Goal: Contribute content: Contribute content

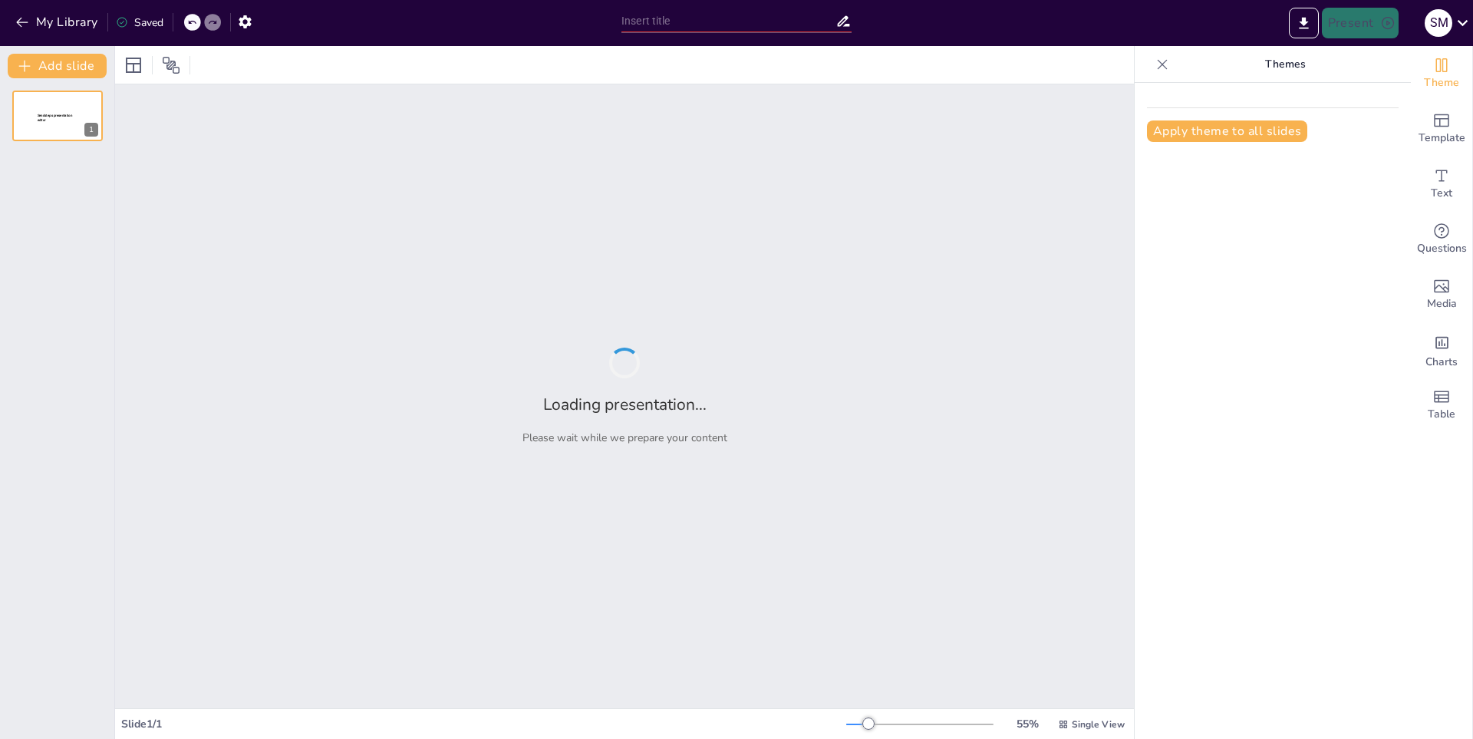
type input "El Ciclo de Vida de las Plantas: Desde la Semilla hasta la Flor"
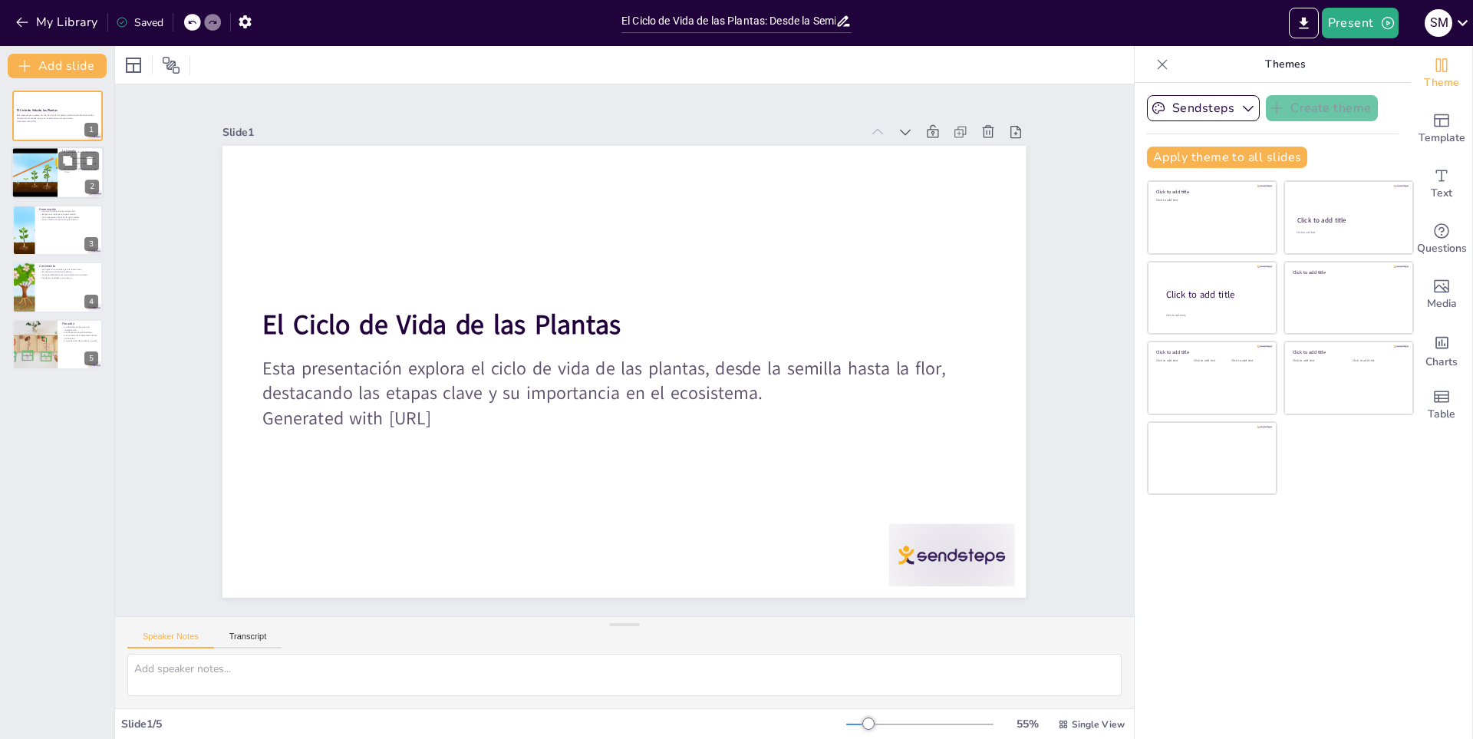
click at [41, 190] on div at bounding box center [34, 173] width 69 height 52
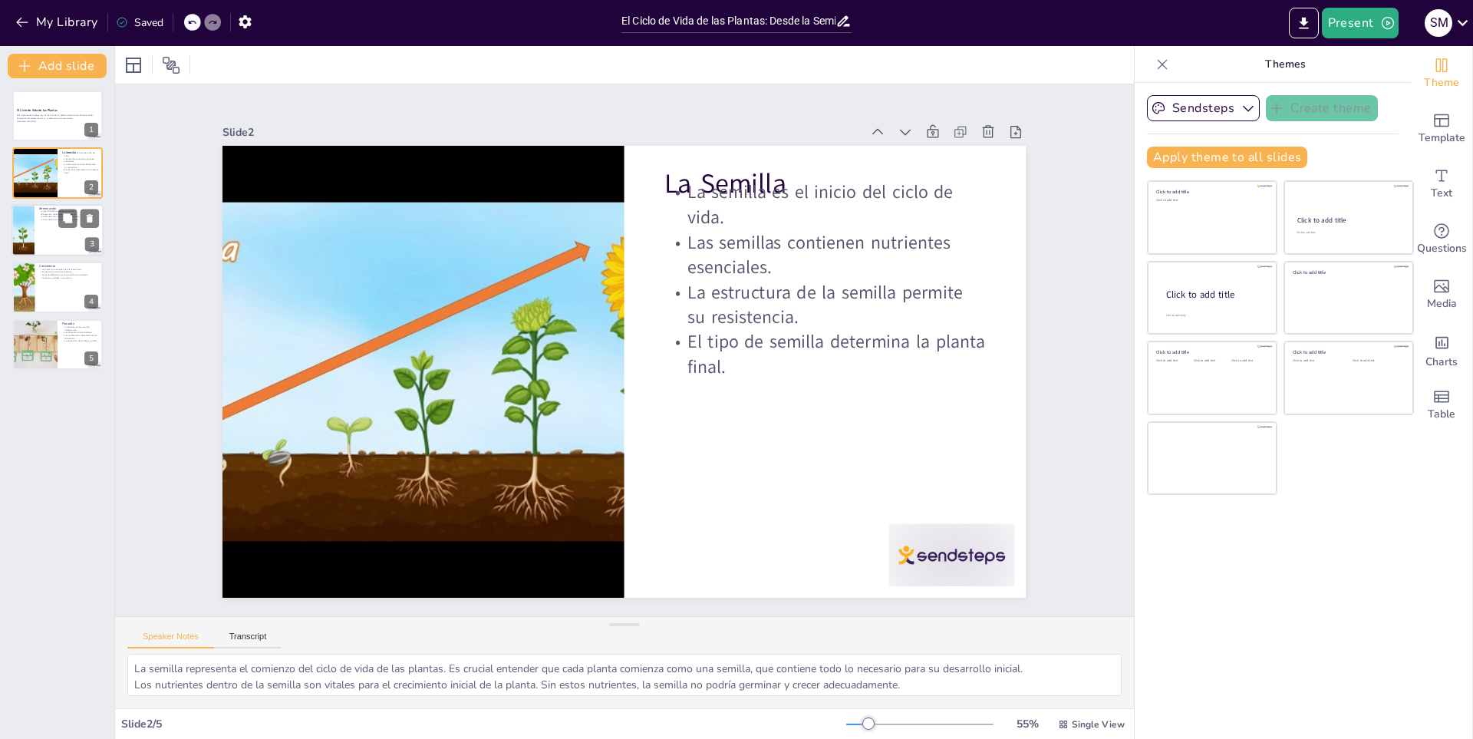
click at [41, 237] on div at bounding box center [58, 230] width 92 height 52
type textarea "La activación de la semilla es esencial, ya que sin este proceso, no se podría …"
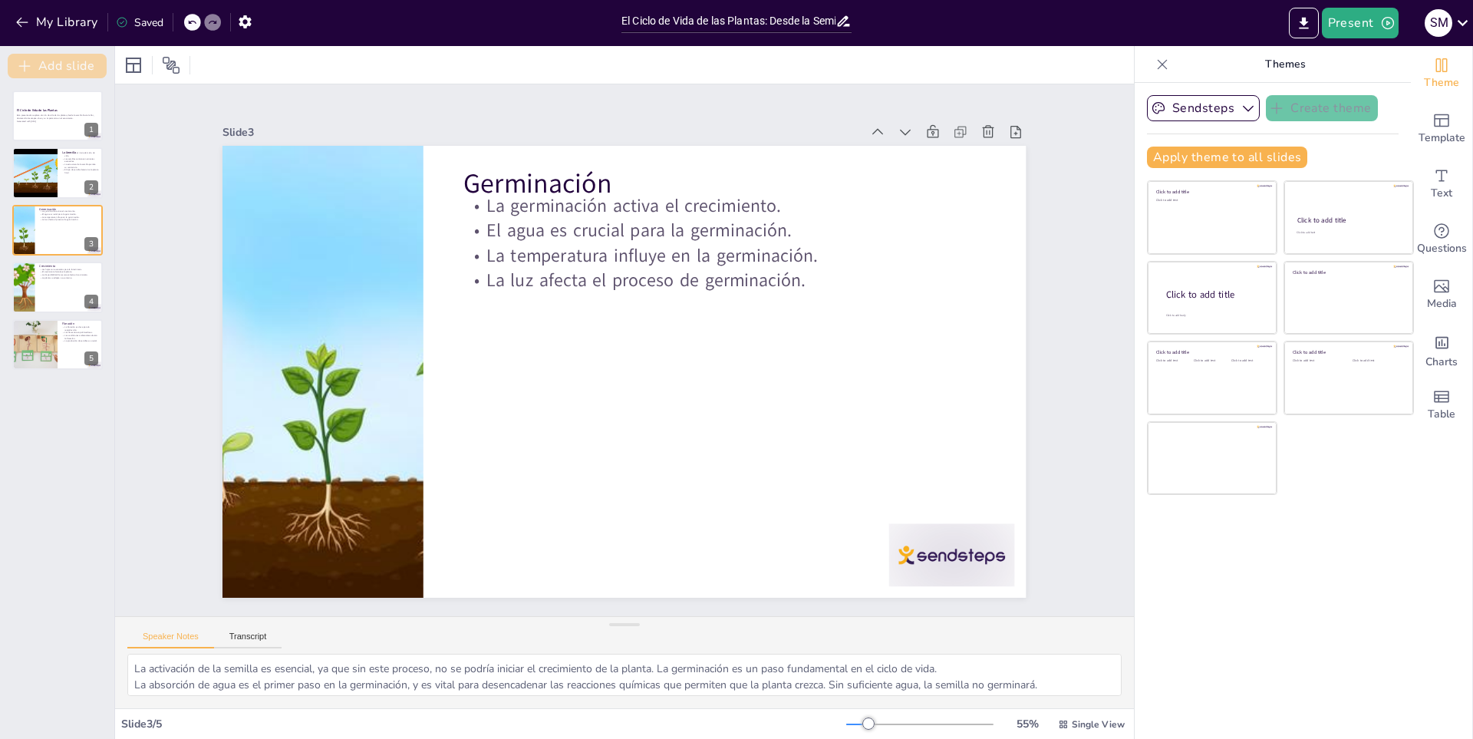
click at [84, 67] on button "Add slide" at bounding box center [57, 66] width 99 height 25
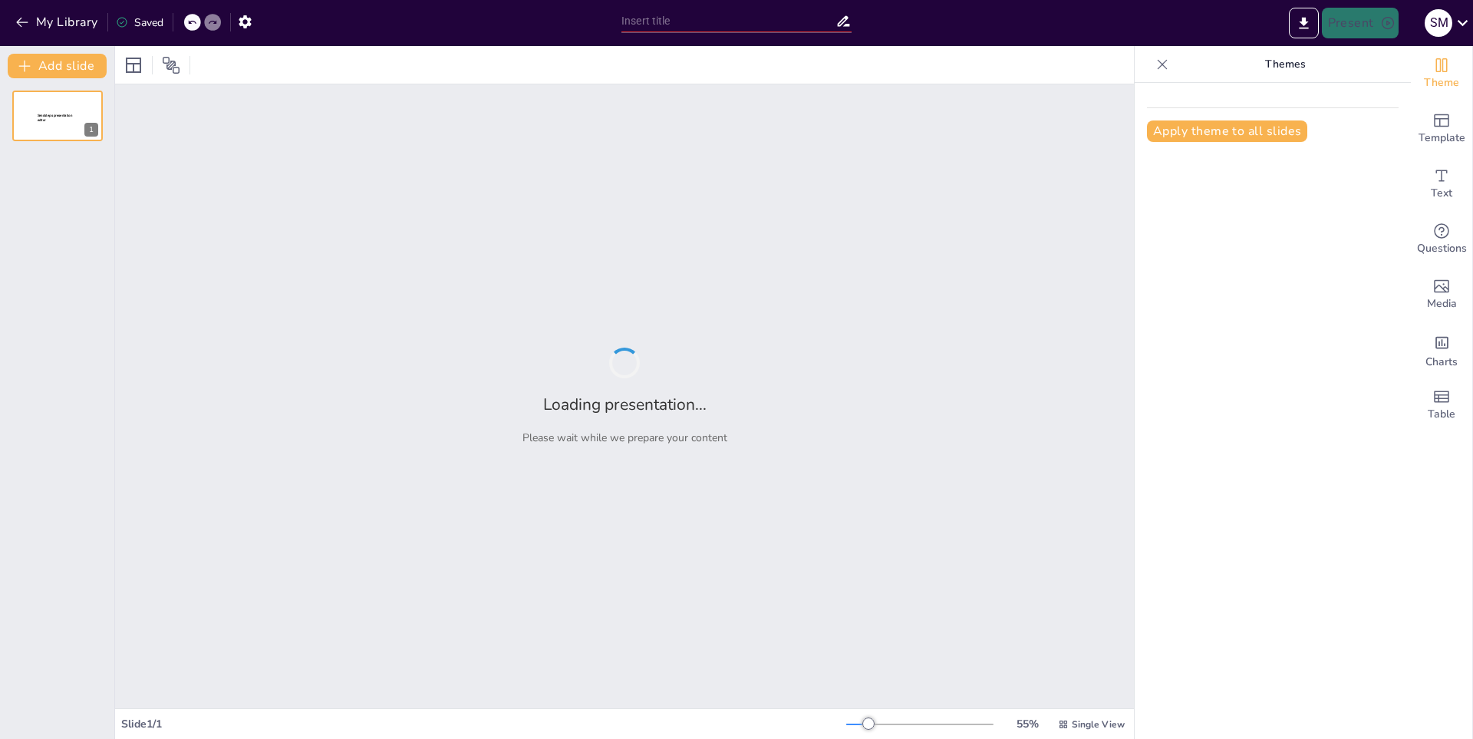
type input "La Importancia de las Plantas en Nuestro Ecosistema"
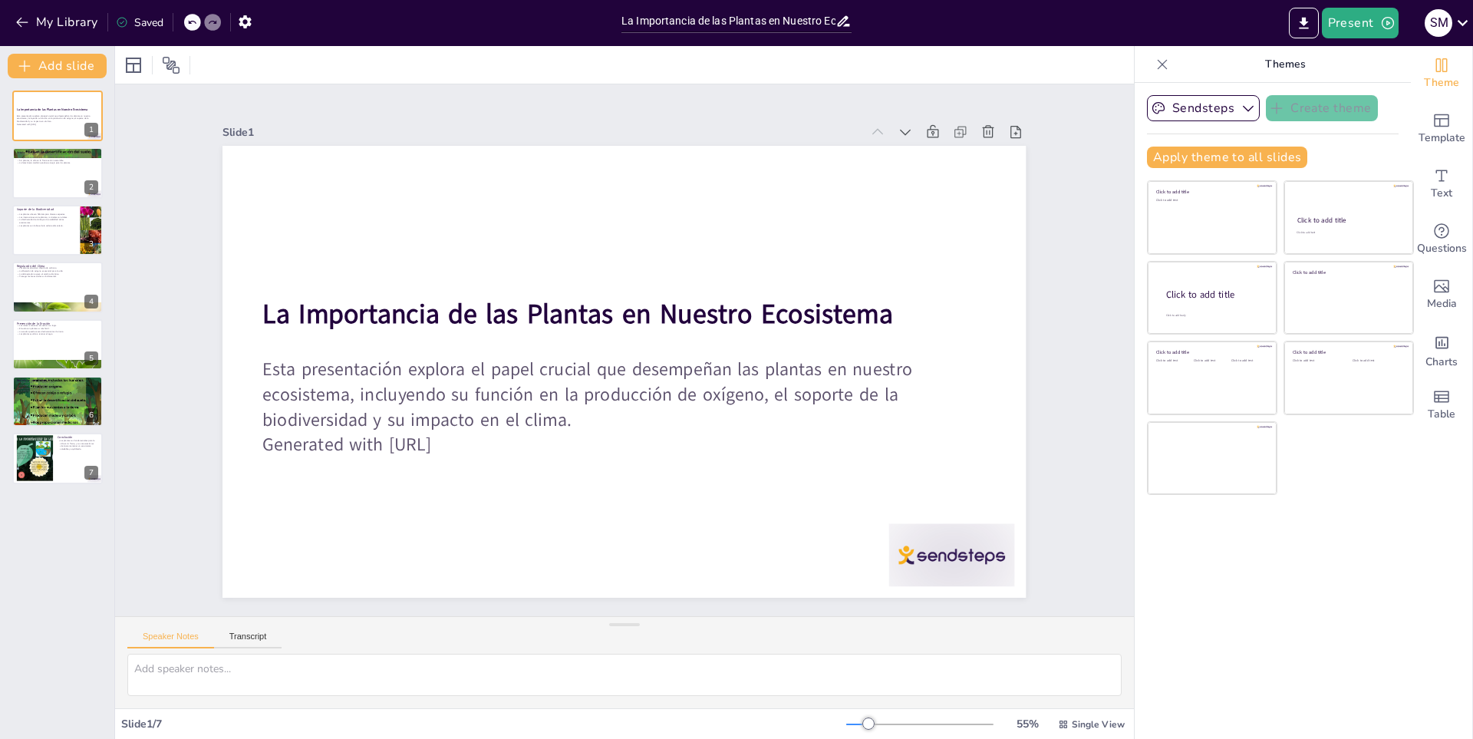
click at [1155, 57] on icon at bounding box center [1162, 64] width 15 height 15
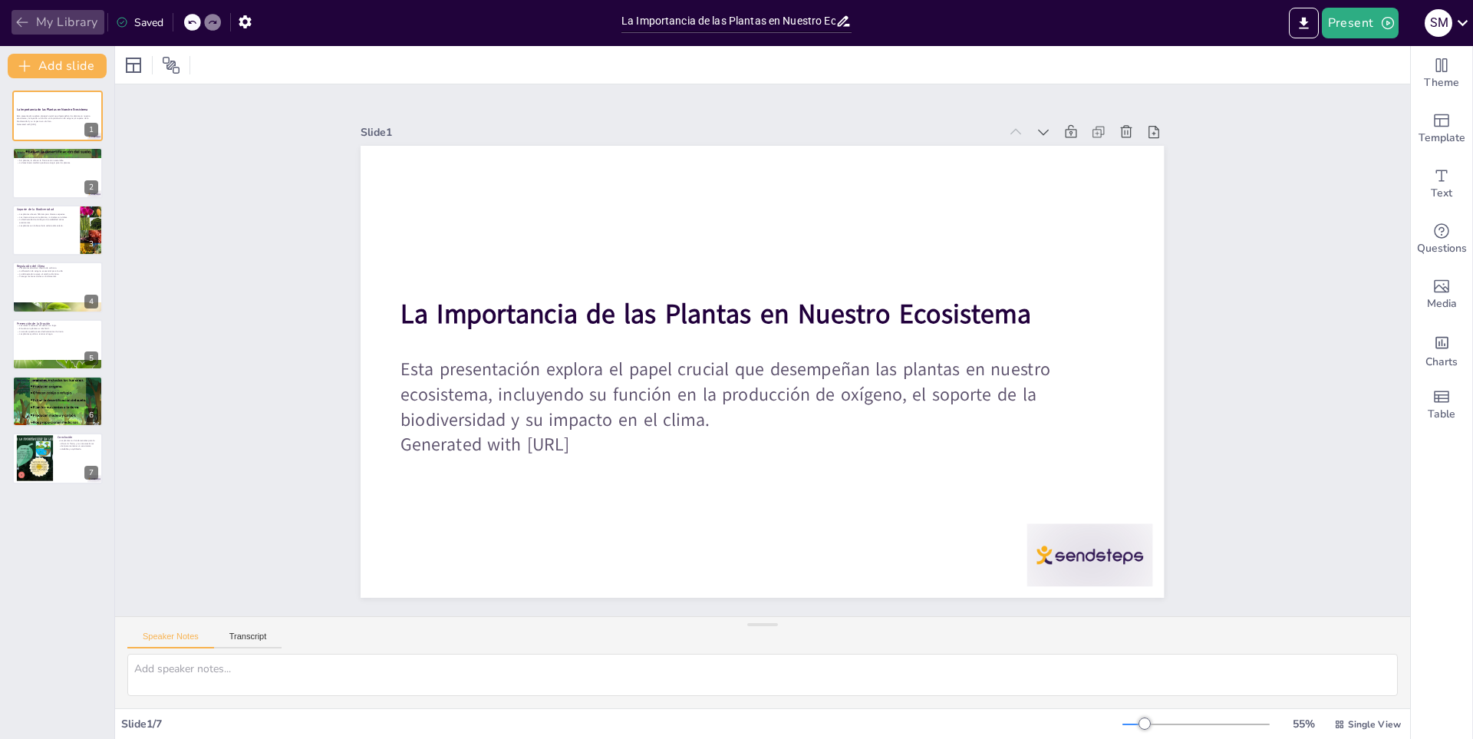
click at [55, 21] on button "My Library" at bounding box center [58, 22] width 93 height 25
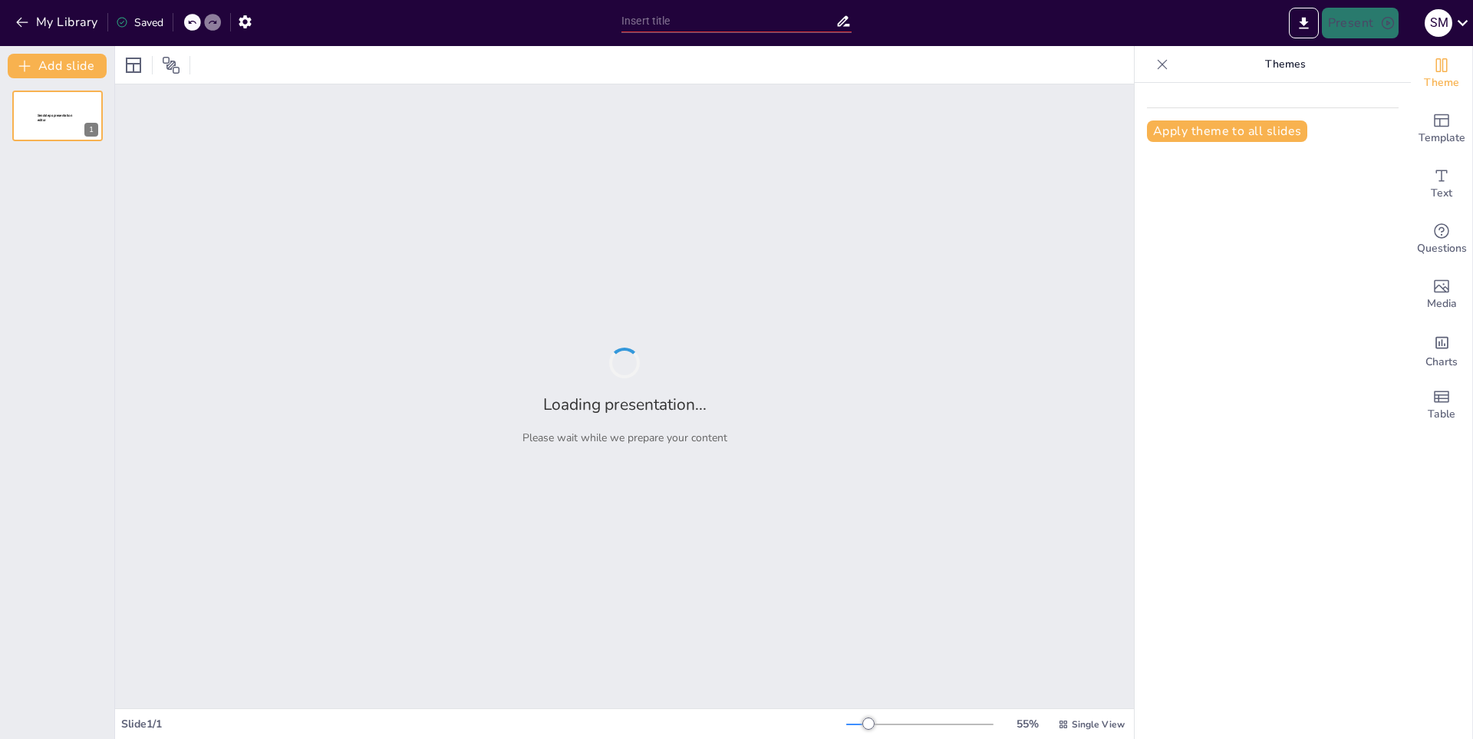
type input "La Importancia de las Plantas en Nuestro Ecosistema"
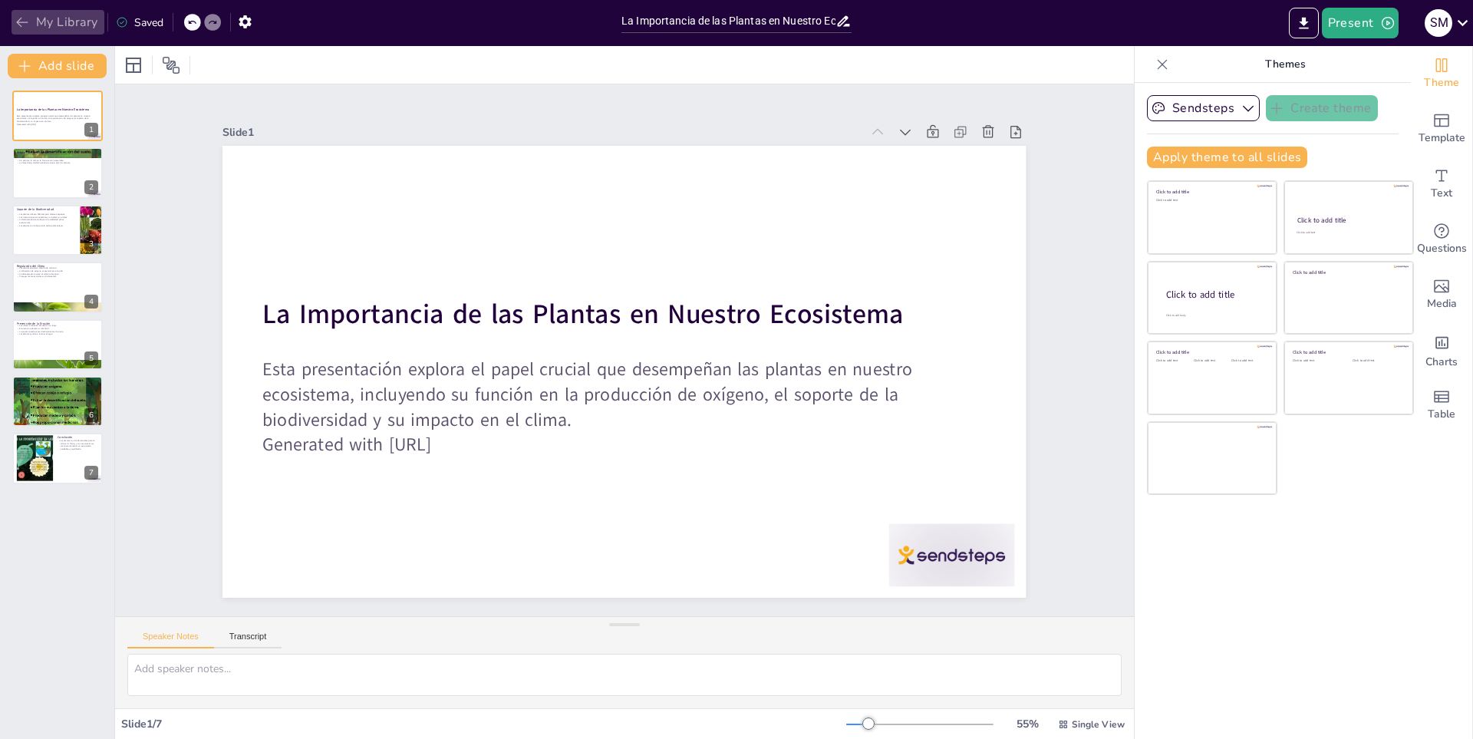
click at [35, 25] on button "My Library" at bounding box center [58, 22] width 93 height 25
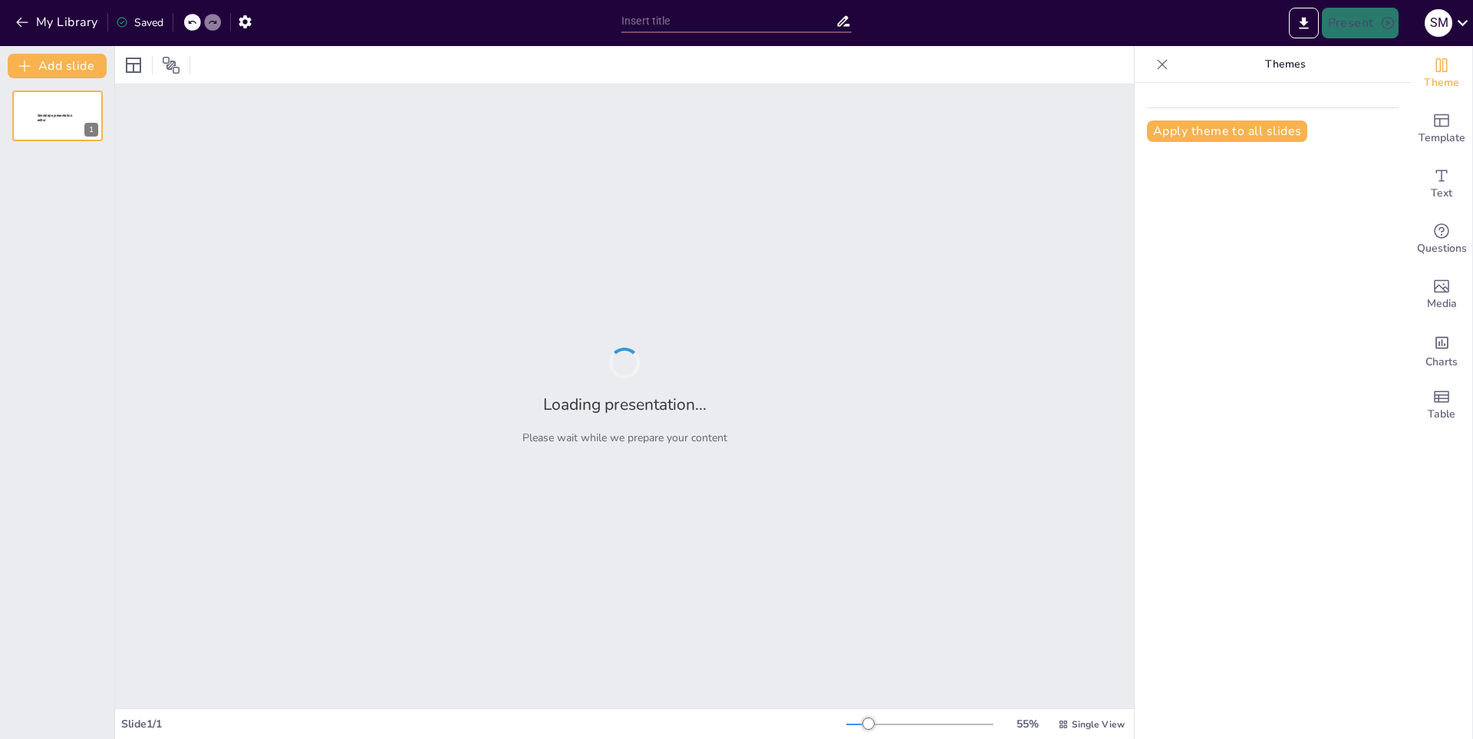
type input "Técnicas Esenciales del Judo: Un Análisis Detallado"
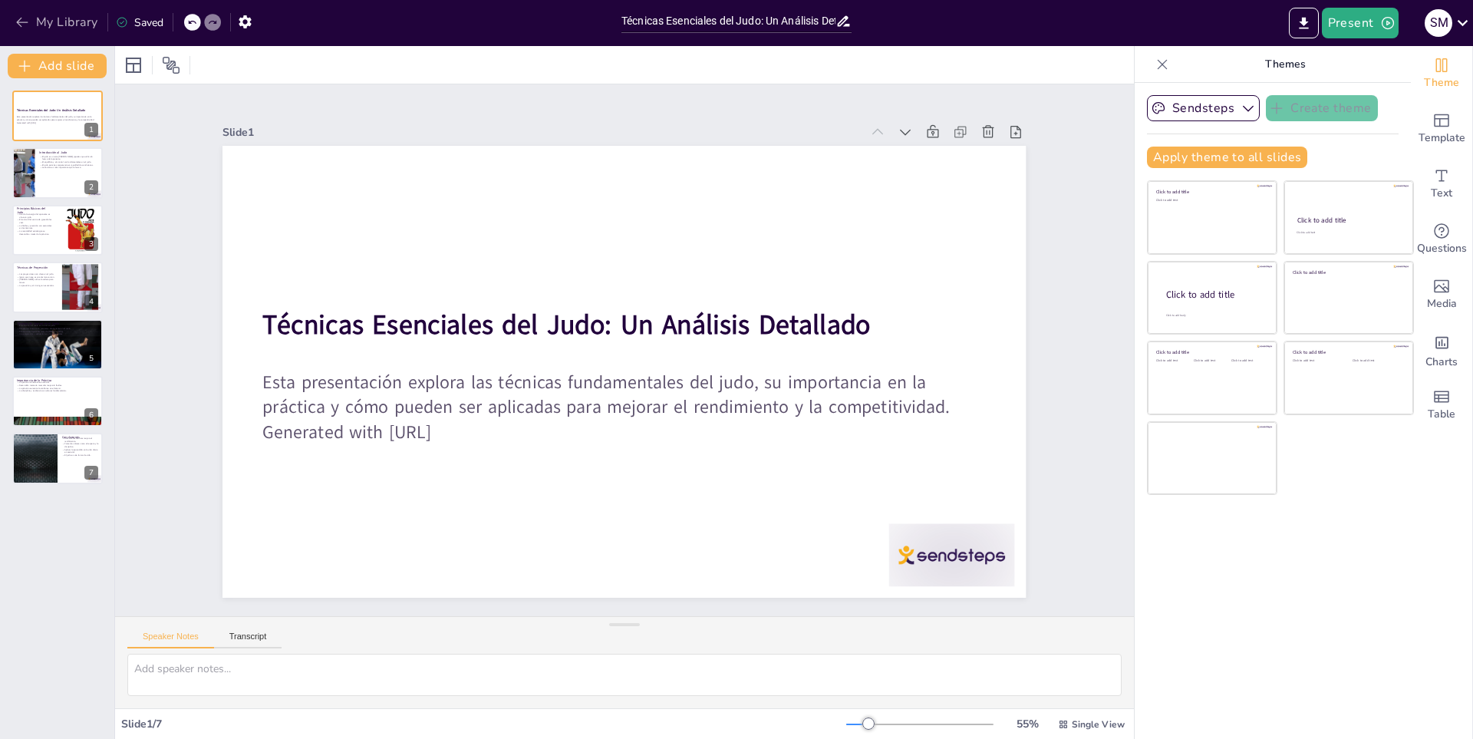
click at [40, 25] on button "My Library" at bounding box center [58, 22] width 93 height 25
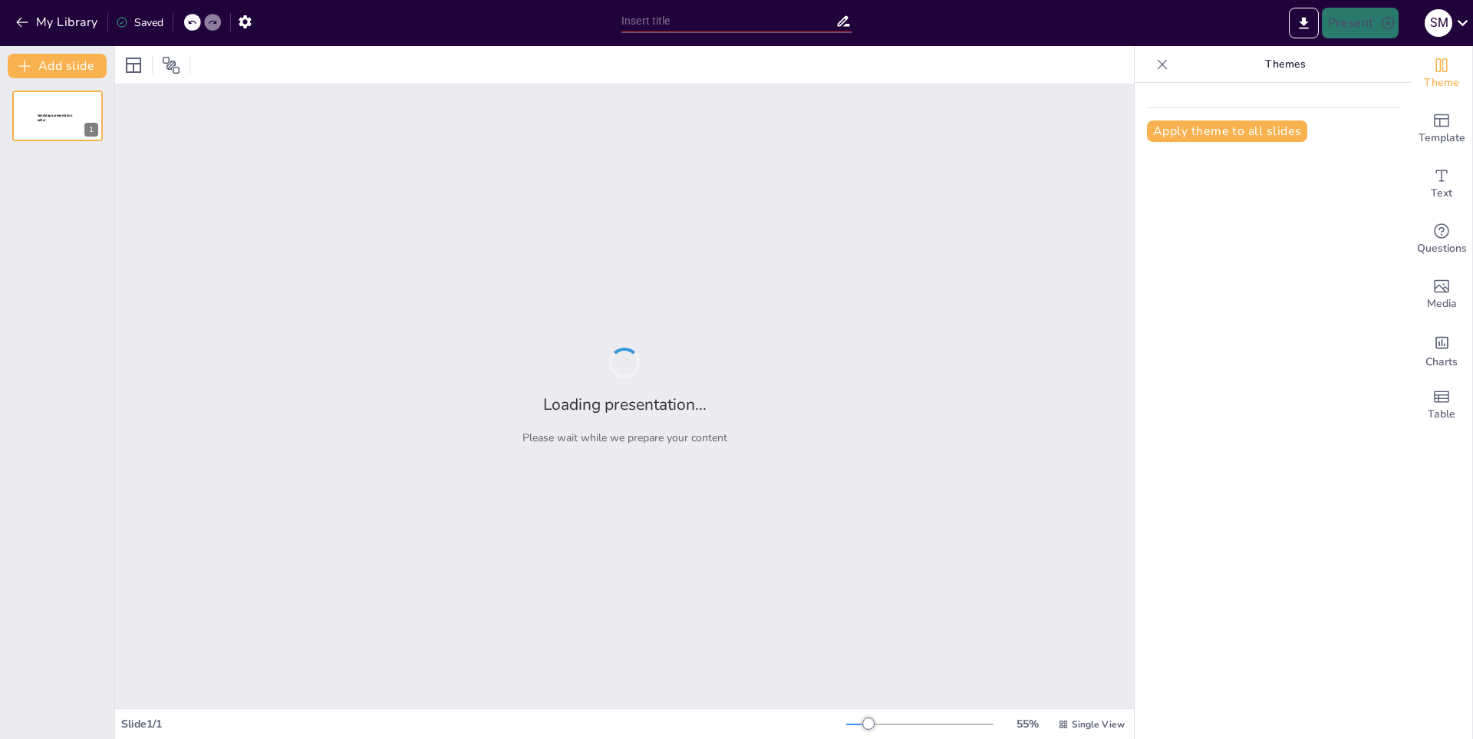
type input "La Importancia de las Matemáticas en la Vida Cotidiana"
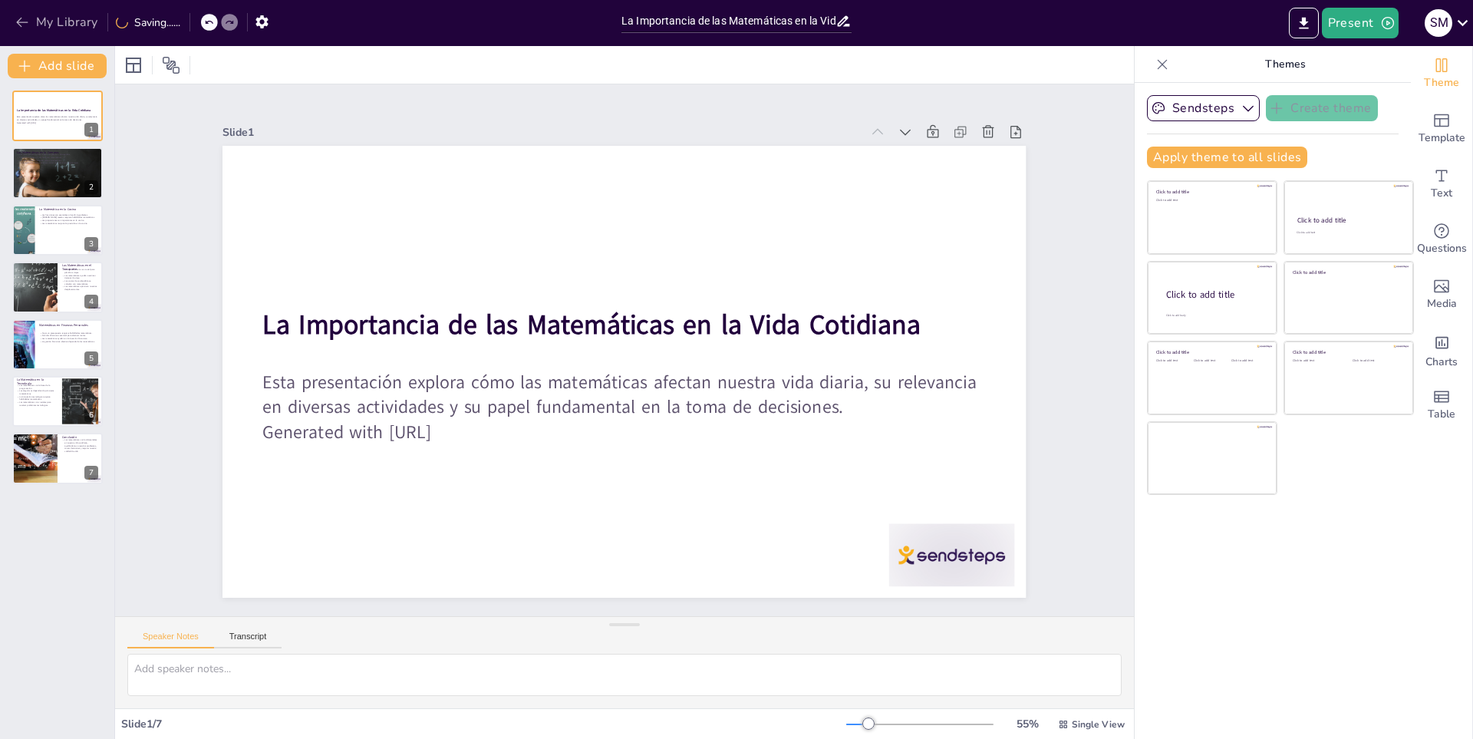
click at [41, 22] on button "My Library" at bounding box center [58, 22] width 93 height 25
